Goal: Task Accomplishment & Management: Use online tool/utility

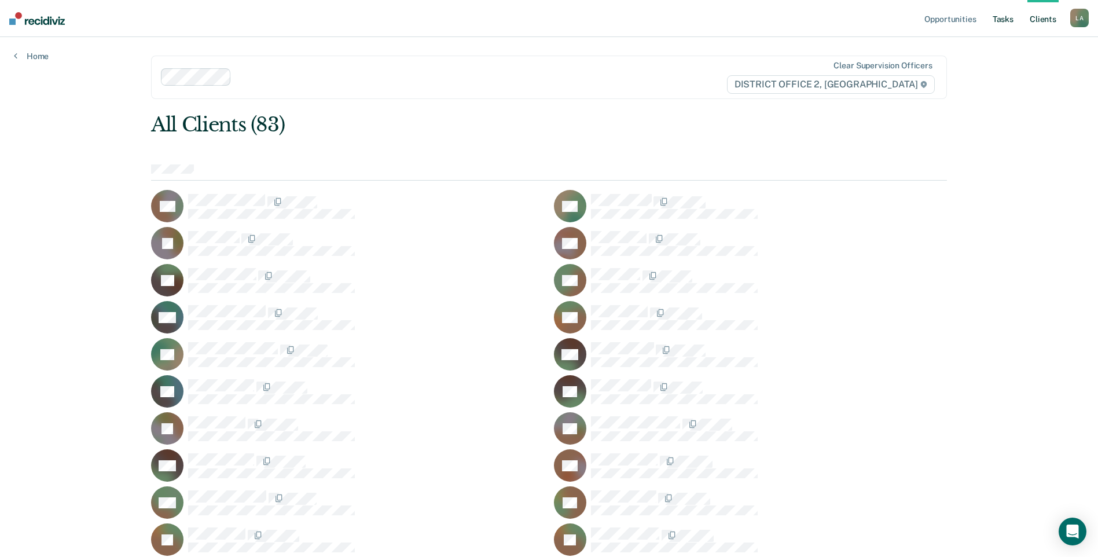
click at [1010, 21] on link "Tasks" at bounding box center [1003, 18] width 25 height 37
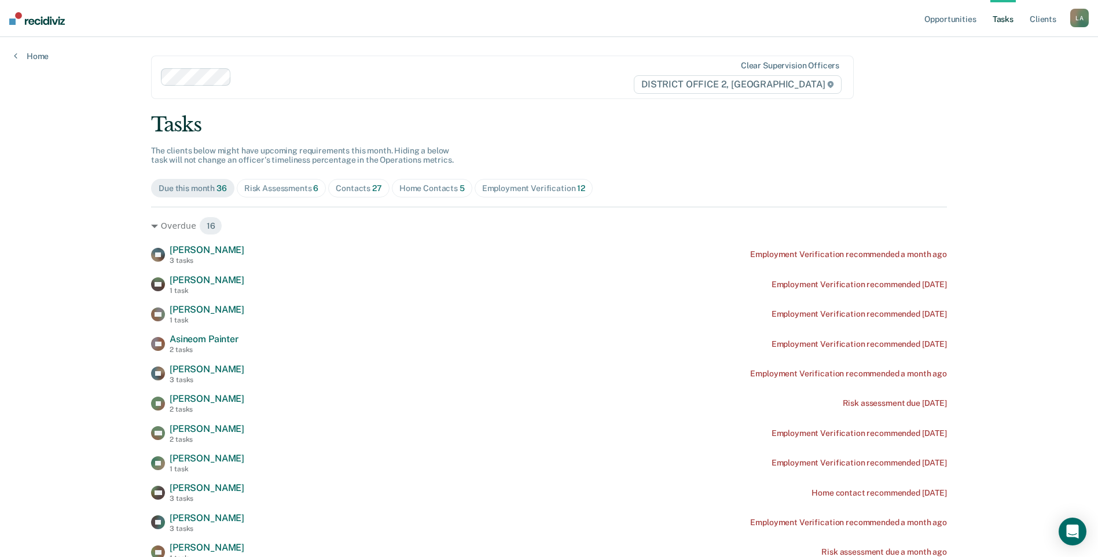
click at [415, 193] on span "Home Contacts 5" at bounding box center [432, 188] width 80 height 19
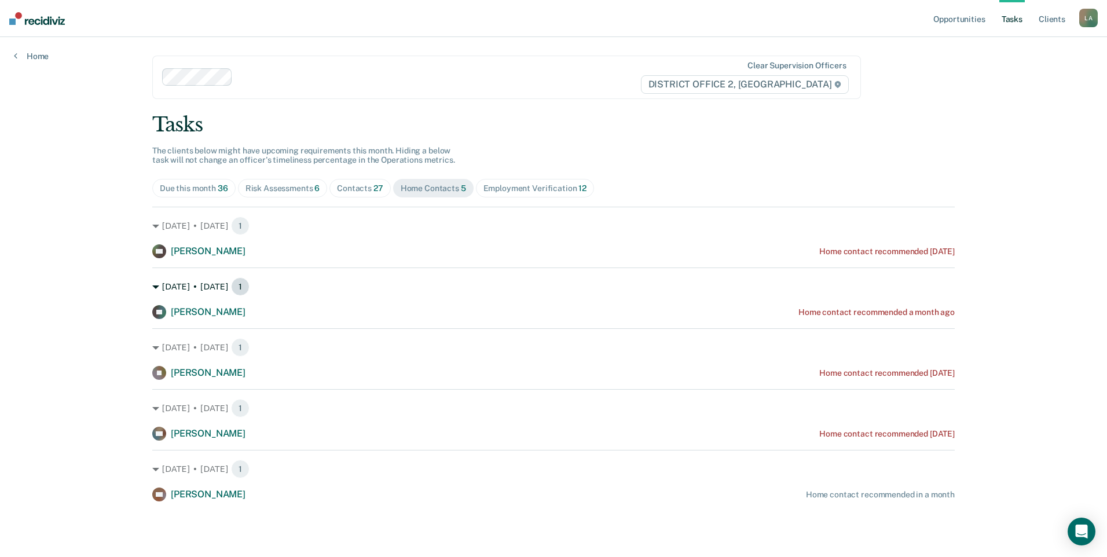
click at [155, 285] on icon at bounding box center [155, 287] width 7 height 7
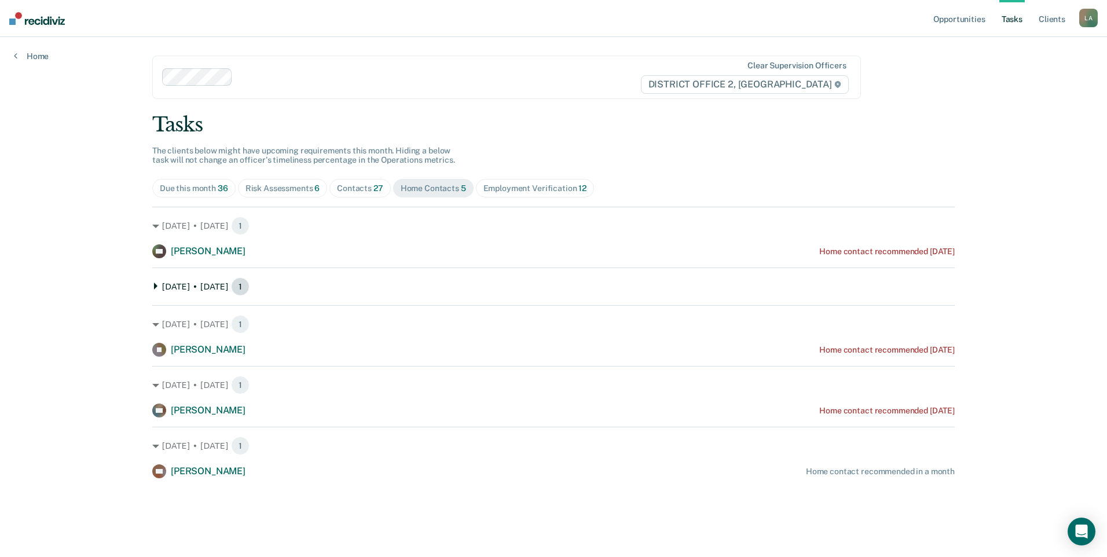
click at [155, 285] on icon at bounding box center [155, 286] width 3 height 7
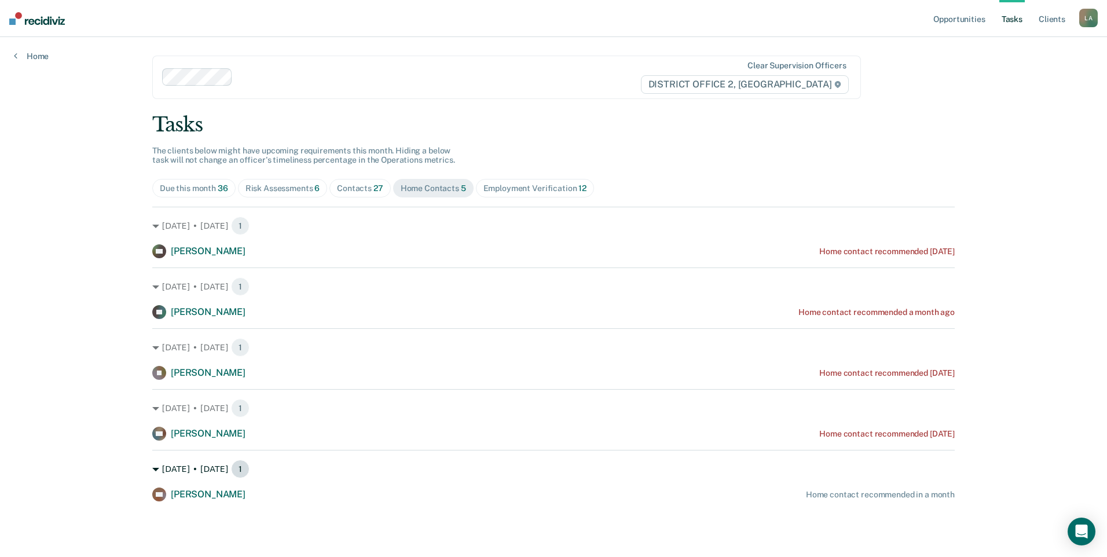
click at [154, 469] on icon at bounding box center [155, 469] width 7 height 3
